Goal: Task Accomplishment & Management: Use online tool/utility

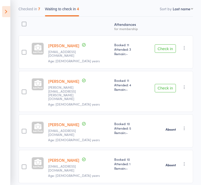
click at [184, 74] on div "Check in Check in Send message Add Note Remove Mark absent" at bounding box center [169, 91] width 48 height 41
click at [182, 85] on icon "button" at bounding box center [183, 87] width 5 height 5
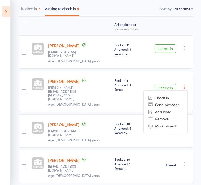
click at [172, 122] on li "Mark absent" at bounding box center [165, 125] width 44 height 7
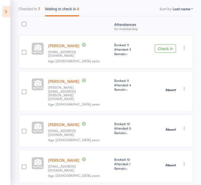
click at [183, 45] on icon "button" at bounding box center [183, 47] width 5 height 5
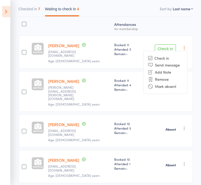
click at [167, 85] on li "Mark absent" at bounding box center [165, 86] width 44 height 7
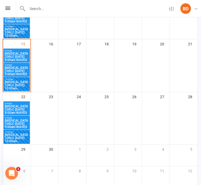
scroll to position [172, 0]
click at [17, 83] on span "[MEDICAL_DATA] DRLC [DATE] 10:00am WAVES" at bounding box center [16, 86] width 24 height 10
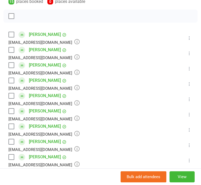
scroll to position [99, 0]
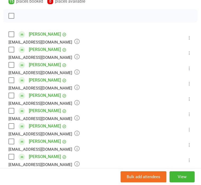
click at [9, 47] on label at bounding box center [10, 49] width 5 height 5
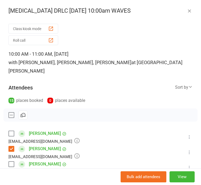
scroll to position [0, 0]
click at [52, 41] on div "button" at bounding box center [51, 40] width 6 height 6
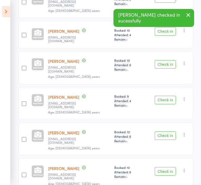
scroll to position [223, 0]
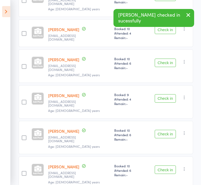
click at [167, 166] on button "Check in" at bounding box center [164, 170] width 21 height 8
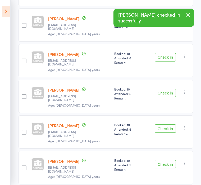
scroll to position [299, 0]
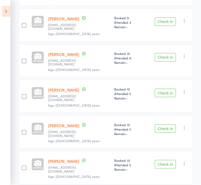
click at [165, 160] on button "Check in" at bounding box center [164, 164] width 21 height 8
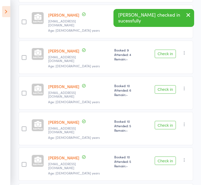
click at [170, 157] on button "Check in" at bounding box center [164, 161] width 21 height 8
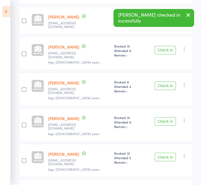
click at [172, 117] on button "Check in" at bounding box center [164, 121] width 21 height 8
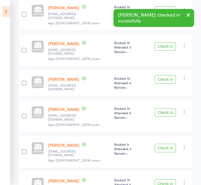
scroll to position [177, 0]
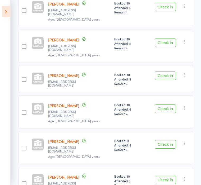
click at [187, 140] on button "button" at bounding box center [184, 143] width 6 height 6
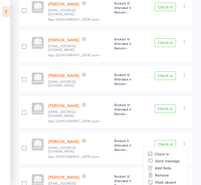
click at [169, 179] on li "Mark absent" at bounding box center [165, 182] width 44 height 7
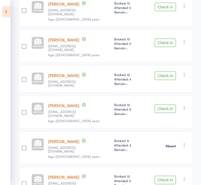
click at [170, 105] on button "Check in" at bounding box center [164, 109] width 21 height 8
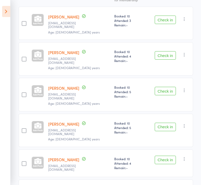
scroll to position [93, 0]
click at [167, 19] on button "Check in" at bounding box center [164, 19] width 21 height 8
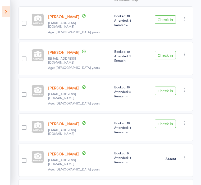
click at [186, 120] on icon "button" at bounding box center [183, 122] width 5 height 5
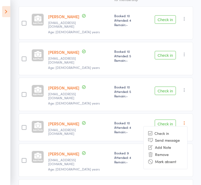
click at [167, 158] on li "Mark absent" at bounding box center [165, 161] width 44 height 7
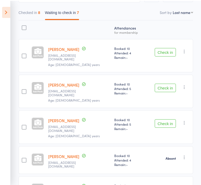
scroll to position [139, 0]
